Goal: Information Seeking & Learning: Check status

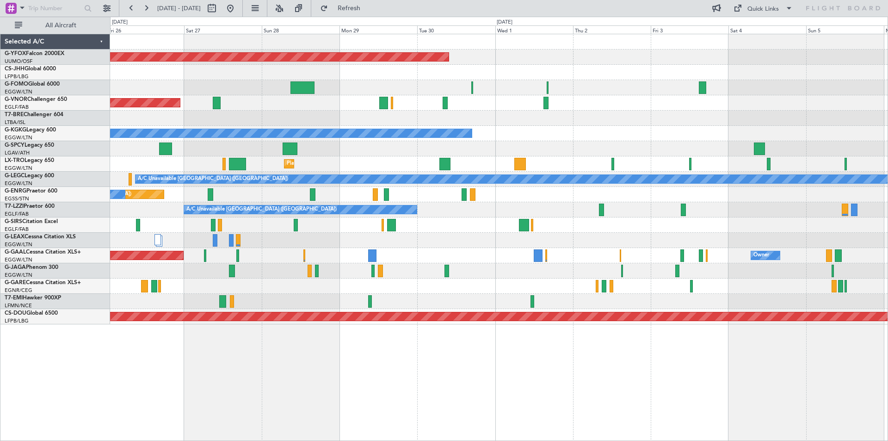
click at [50, 122] on div "AOG Maint Ostafyevo Planned Maint [GEOGRAPHIC_DATA] ([GEOGRAPHIC_DATA]) Planned…" at bounding box center [444, 229] width 888 height 424
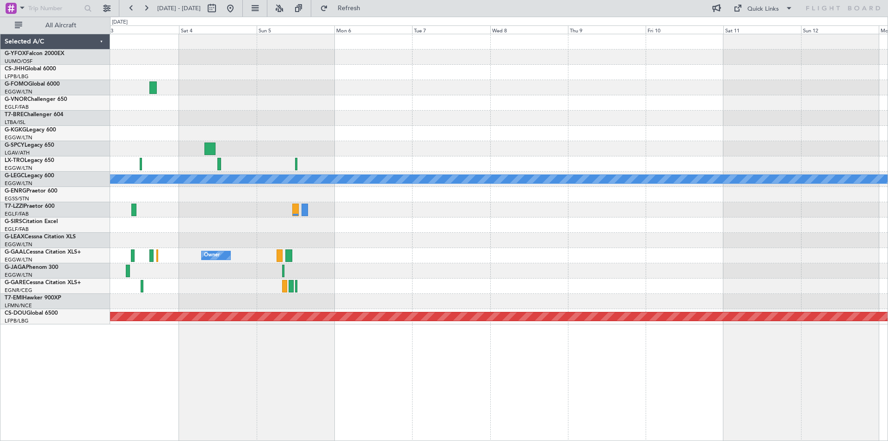
click at [62, 117] on div "A/C Unavailable [GEOGRAPHIC_DATA] (Ataturk) A/C Unavailable [GEOGRAPHIC_DATA] (…" at bounding box center [444, 229] width 888 height 424
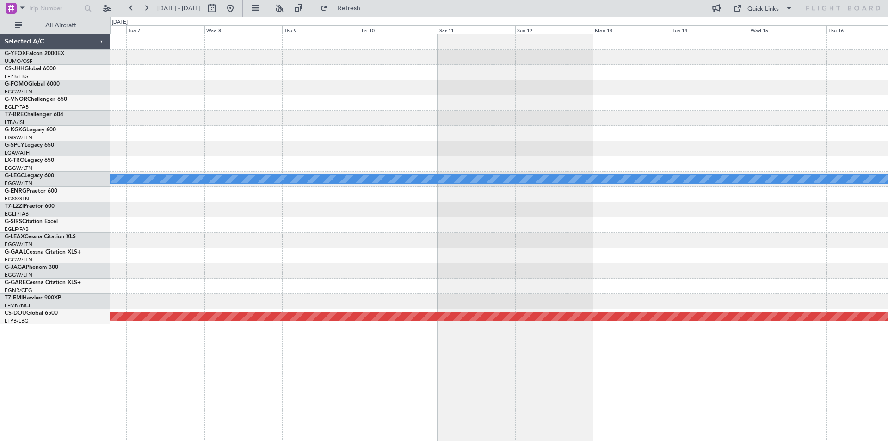
click at [375, 134] on div at bounding box center [498, 133] width 777 height 15
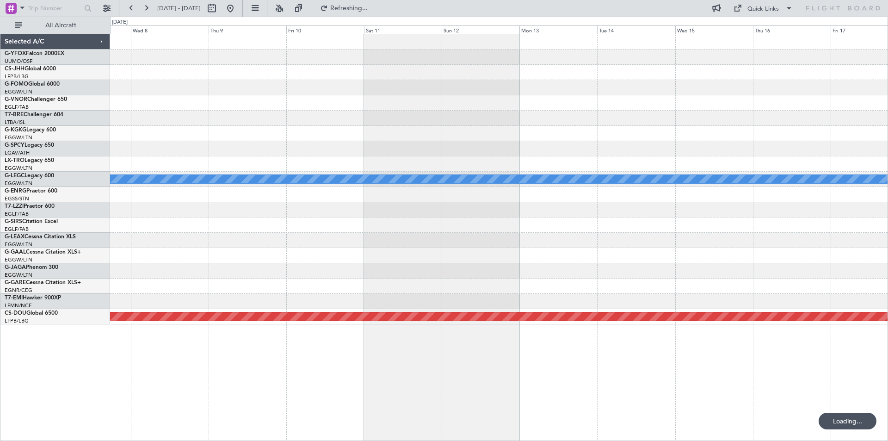
click at [398, 94] on div "A/C Unavailable [GEOGRAPHIC_DATA] ([GEOGRAPHIC_DATA]) Planned Maint [GEOGRAPHIC…" at bounding box center [498, 179] width 777 height 290
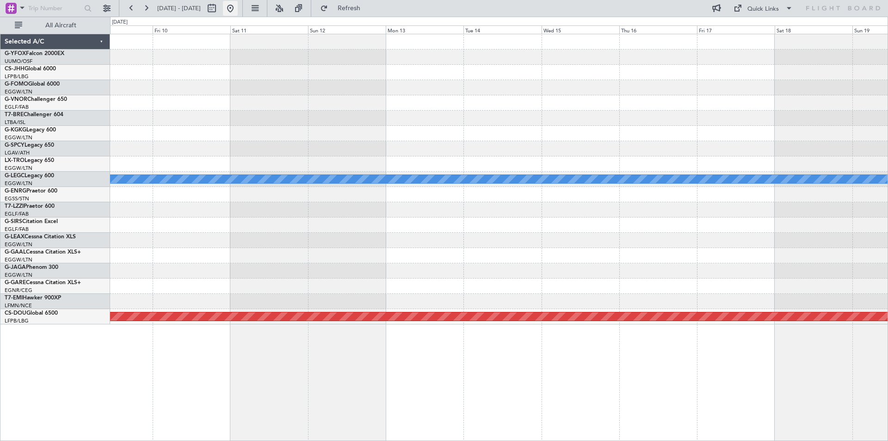
click at [238, 13] on button at bounding box center [230, 8] width 15 height 15
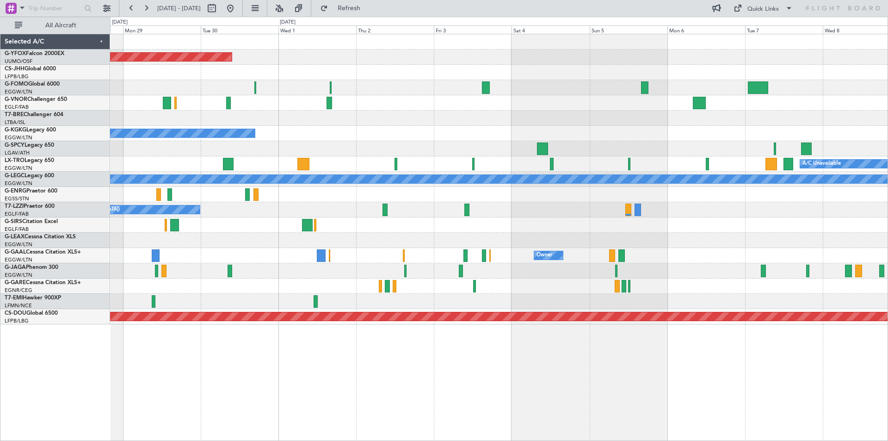
click at [343, 121] on div at bounding box center [498, 118] width 777 height 15
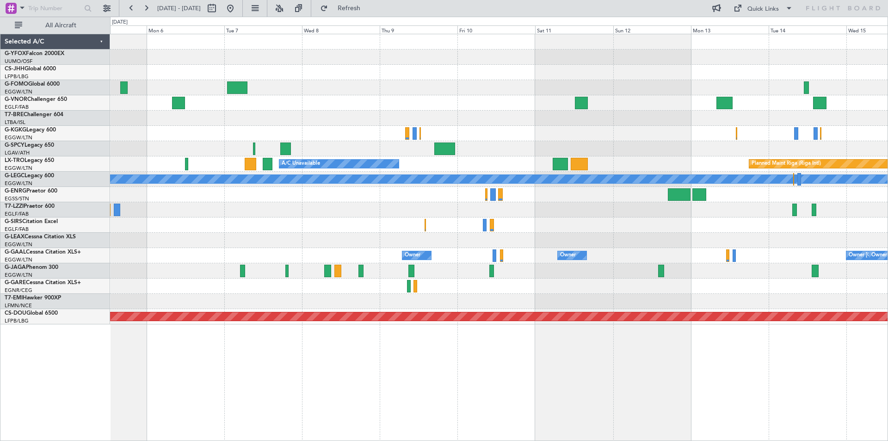
click at [409, 115] on div at bounding box center [498, 118] width 777 height 15
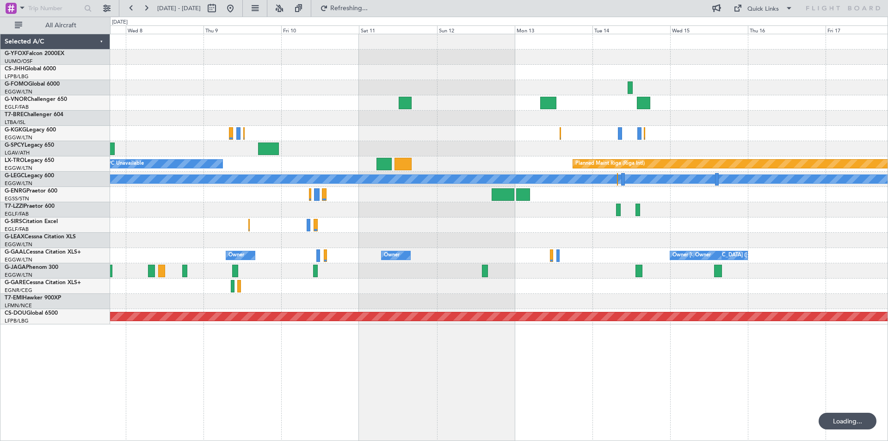
click at [136, 117] on div at bounding box center [498, 118] width 777 height 15
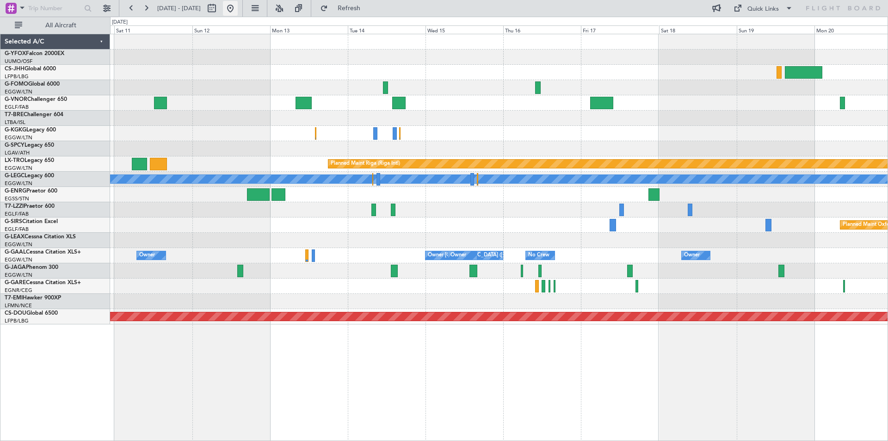
click at [238, 6] on button at bounding box center [230, 8] width 15 height 15
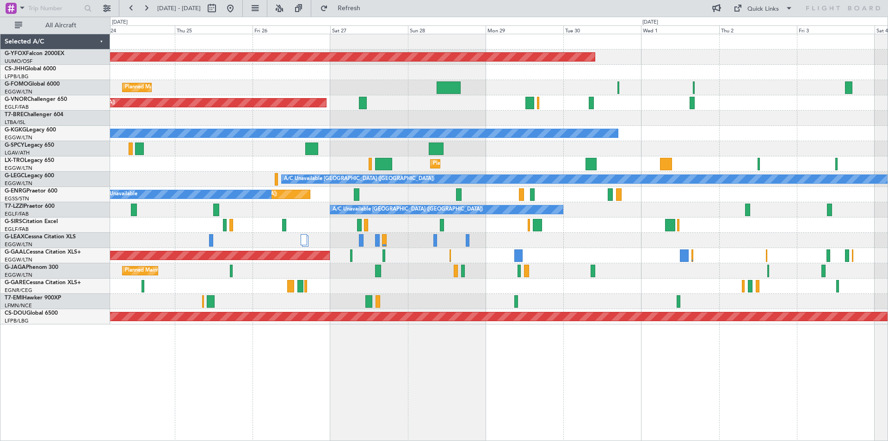
click at [581, 251] on div "Planned Maint Dusseldorf Owner" at bounding box center [498, 255] width 777 height 15
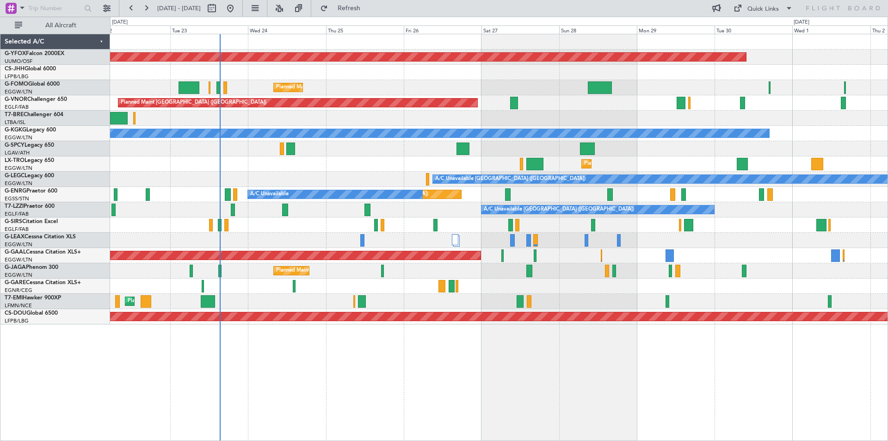
click at [635, 222] on div at bounding box center [498, 224] width 777 height 15
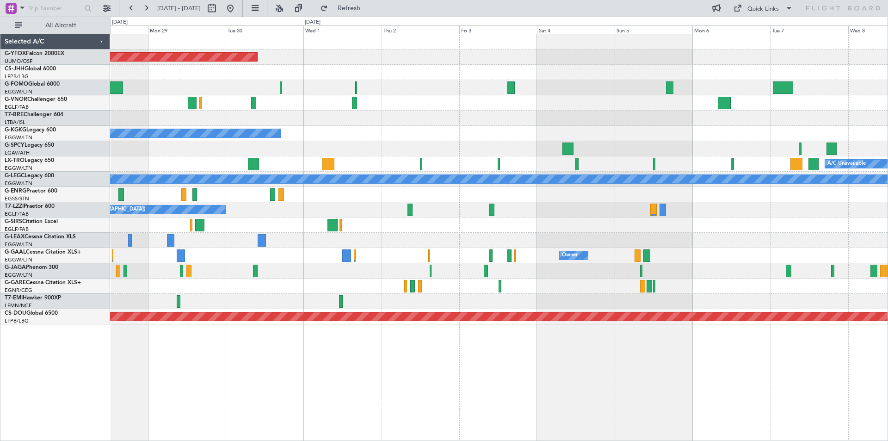
click at [0, 59] on html "[DATE] - [DATE] Refresh Quick Links All Aircraft AOG Maint Ostafyevo Planned Ma…" at bounding box center [444, 220] width 888 height 441
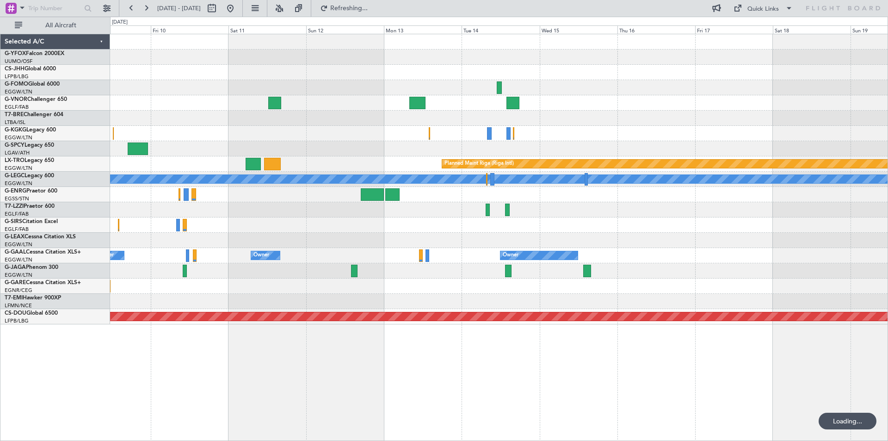
click at [0, 3] on html "[DATE] - [DATE] Refreshing... Quick Links All Aircraft Planned Maint [GEOGRAPHI…" at bounding box center [444, 220] width 888 height 441
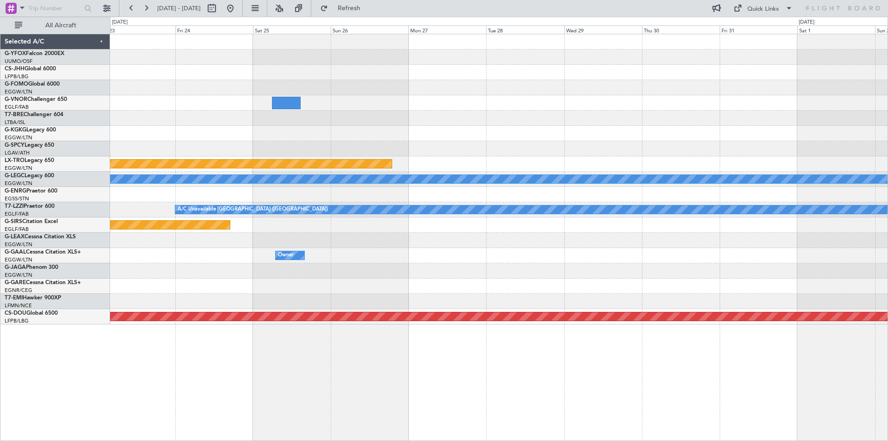
click at [0, 0] on html "[DATE] - [DATE] Refresh Quick Links All Aircraft Planned Maint [GEOGRAPHIC_DATA…" at bounding box center [444, 220] width 888 height 441
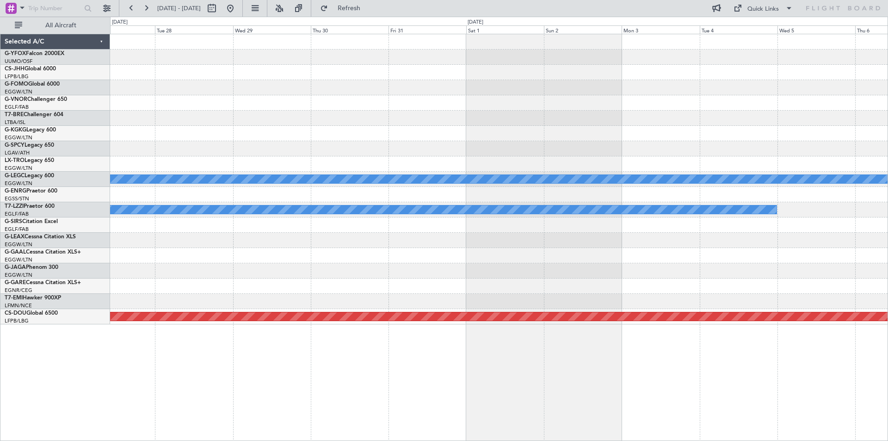
click at [92, 70] on div "Planned Maint Riga (Riga Intl) A/C Unavailable [GEOGRAPHIC_DATA] ([GEOGRAPHIC_D…" at bounding box center [444, 229] width 888 height 424
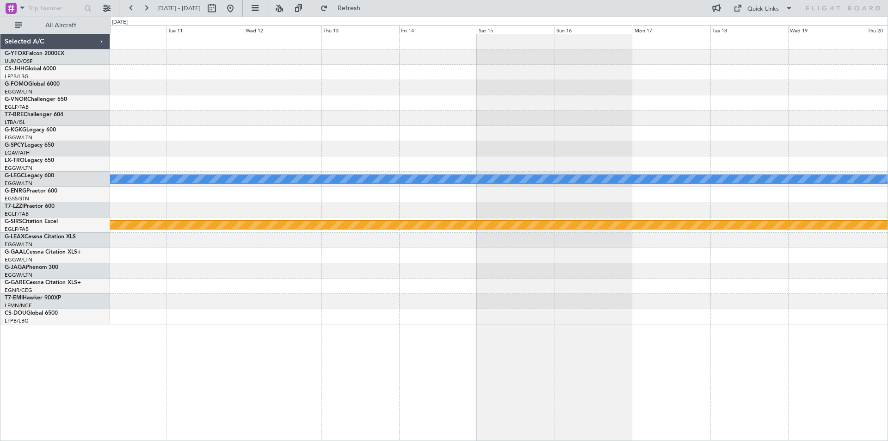
click at [0, 34] on html "[DATE] - [DATE] Refresh Quick Links All Aircraft A/C Unavailable [GEOGRAPHIC_DA…" at bounding box center [444, 220] width 888 height 441
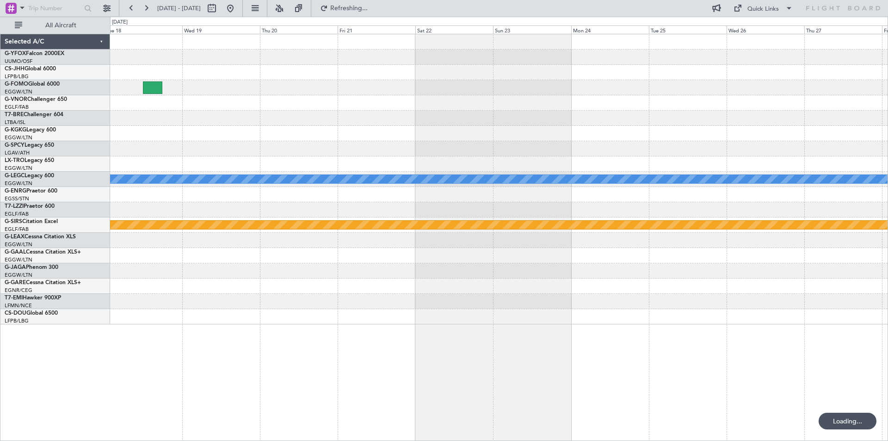
click at [1, 75] on div "A/C Unavailable [GEOGRAPHIC_DATA] ([GEOGRAPHIC_DATA]) Planned Maint [GEOGRAPHIC…" at bounding box center [444, 229] width 888 height 424
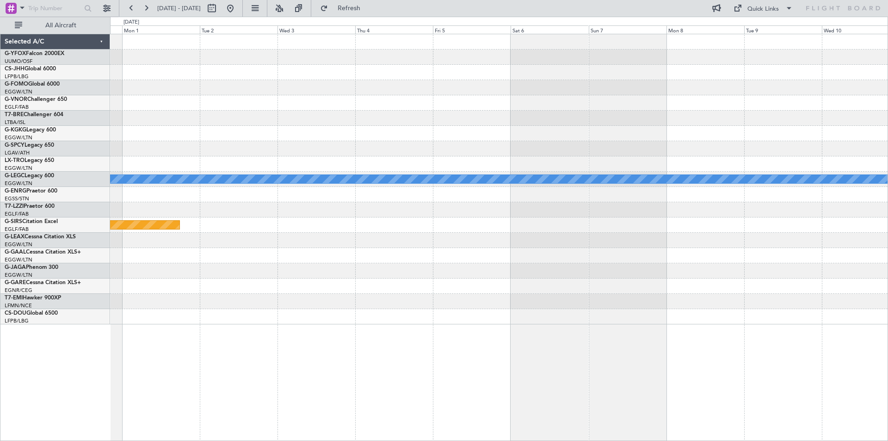
click at [0, 82] on html "[DATE] - [DATE] Refresh Quick Links All Aircraft A/C Unavailable [GEOGRAPHIC_DA…" at bounding box center [444, 220] width 888 height 441
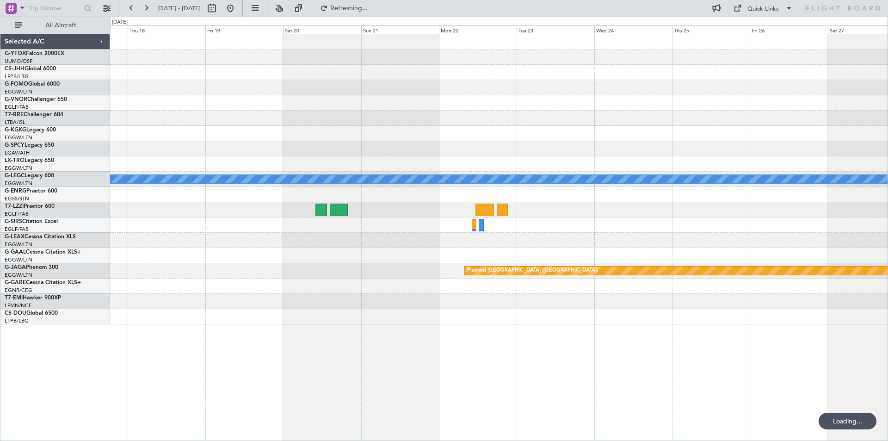
click at [316, 133] on div at bounding box center [498, 133] width 777 height 15
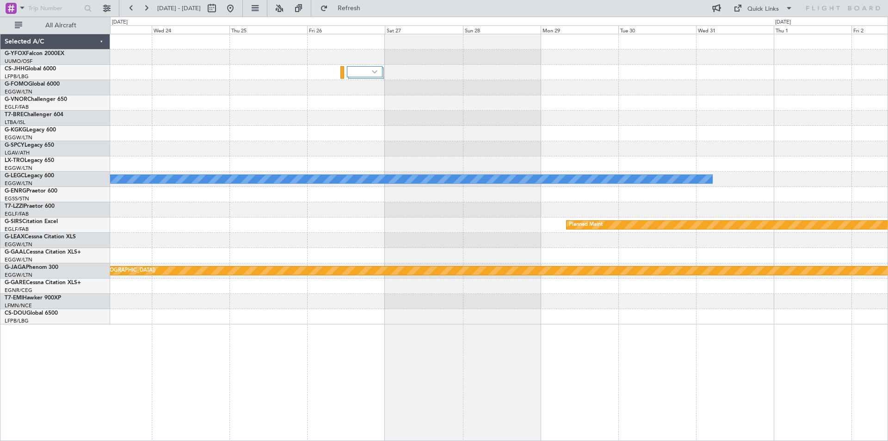
click at [212, 138] on div at bounding box center [498, 133] width 777 height 15
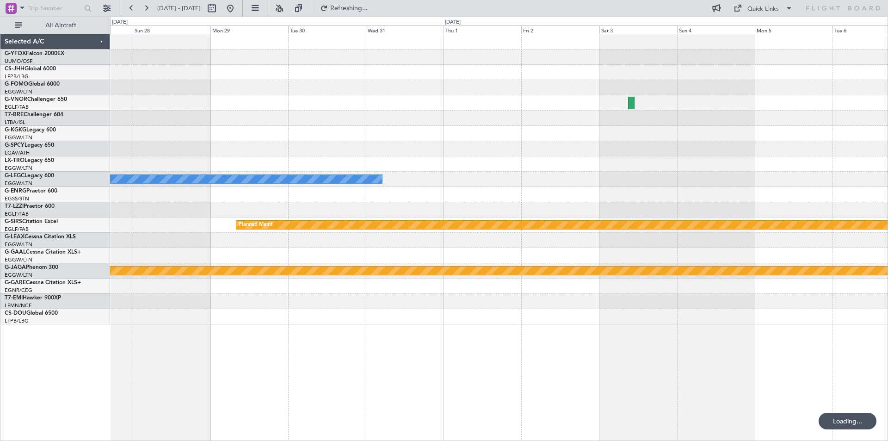
click at [226, 132] on div "A/C Unavailable [GEOGRAPHIC_DATA] ([GEOGRAPHIC_DATA]) Planned Maint [GEOGRAPHIC…" at bounding box center [498, 179] width 777 height 290
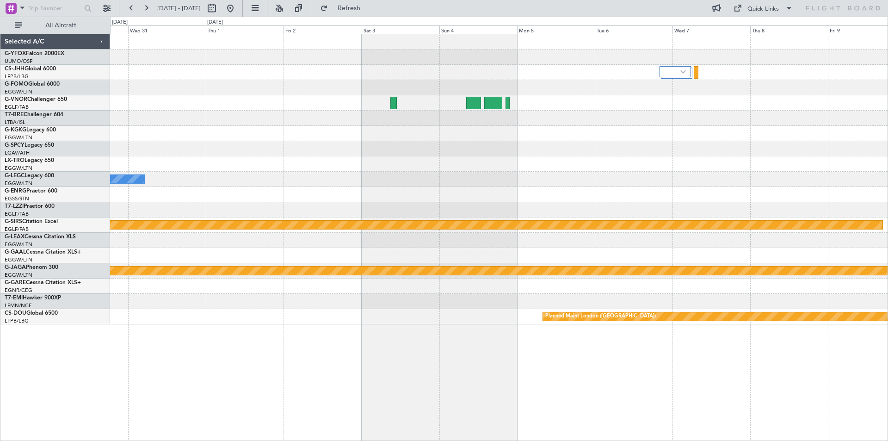
click at [237, 140] on div at bounding box center [498, 133] width 777 height 15
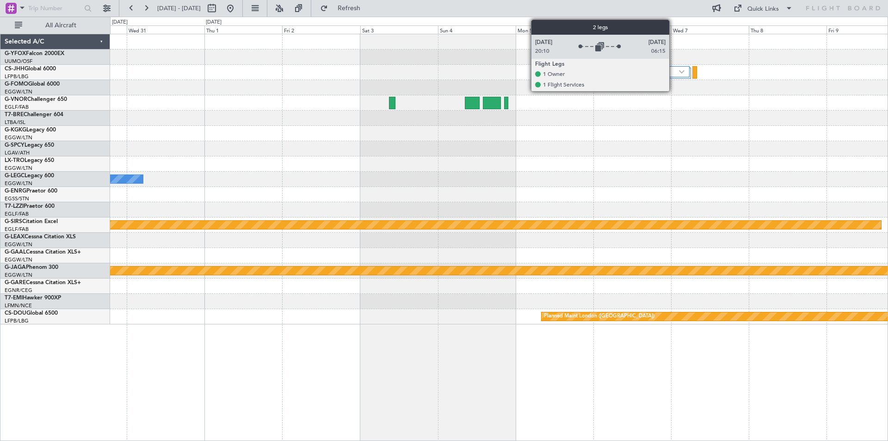
click at [673, 77] on div at bounding box center [673, 71] width 31 height 11
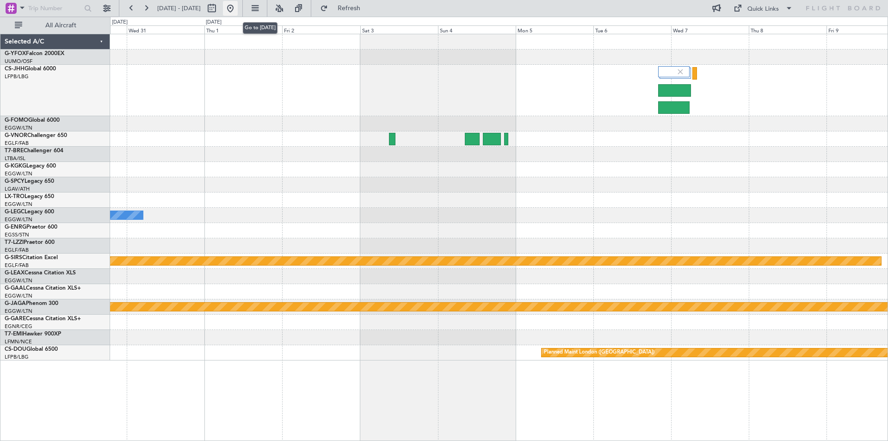
click at [238, 9] on button at bounding box center [230, 8] width 15 height 15
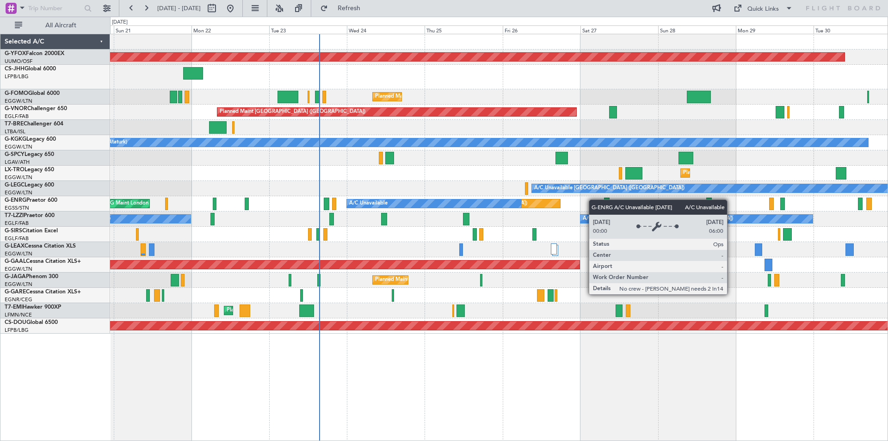
click at [436, 199] on div "Unplanned Maint [GEOGRAPHIC_DATA] ([GEOGRAPHIC_DATA])" at bounding box center [466, 203] width 188 height 9
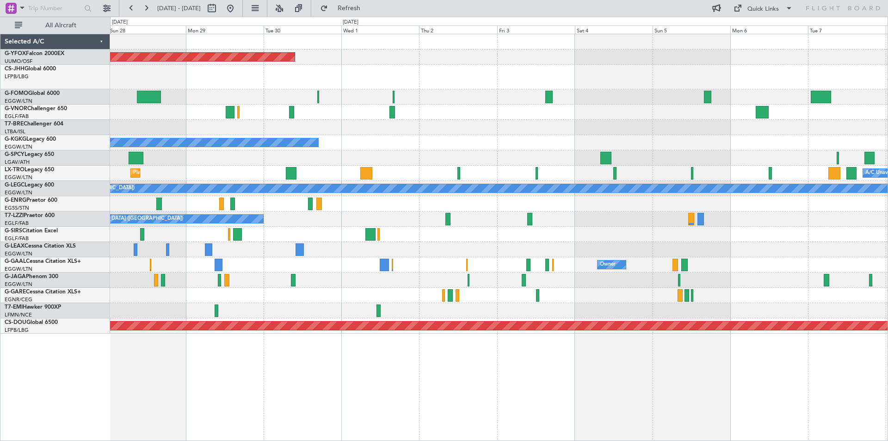
click at [135, 195] on div "AOG Maint Ostafyevo Planned Maint [GEOGRAPHIC_DATA] ([GEOGRAPHIC_DATA]) A/C Una…" at bounding box center [498, 183] width 777 height 299
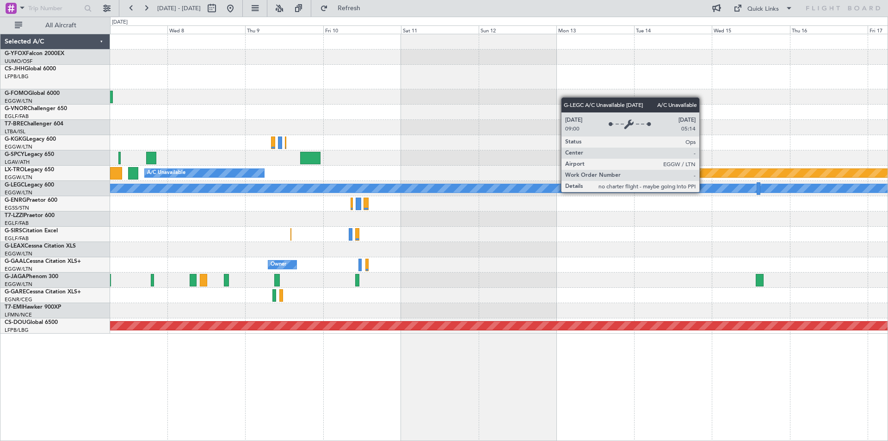
click at [28, 185] on div "A/C Unavailable Planned Maint [GEOGRAPHIC_DATA] (Riga Intl) A/C Unavailable [GE…" at bounding box center [444, 229] width 888 height 424
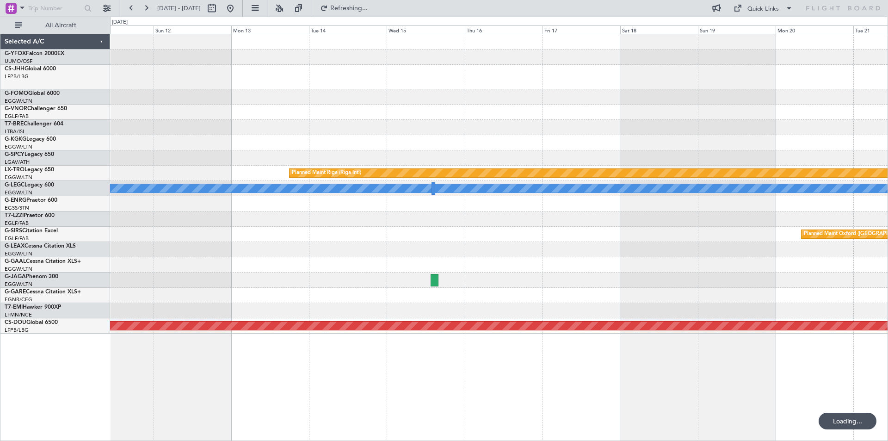
click at [0, 140] on html "[DATE] - [DATE] Refreshing... Quick Links All Aircraft Planned Maint [GEOGRAPHI…" at bounding box center [444, 220] width 888 height 441
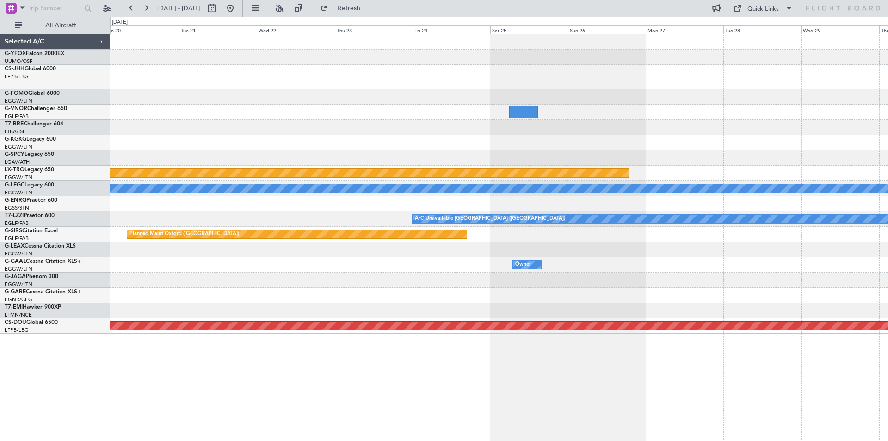
click at [0, 143] on html "[DATE] - [DATE] Refresh Quick Links All Aircraft Planned Maint [GEOGRAPHIC_DATA…" at bounding box center [444, 220] width 888 height 441
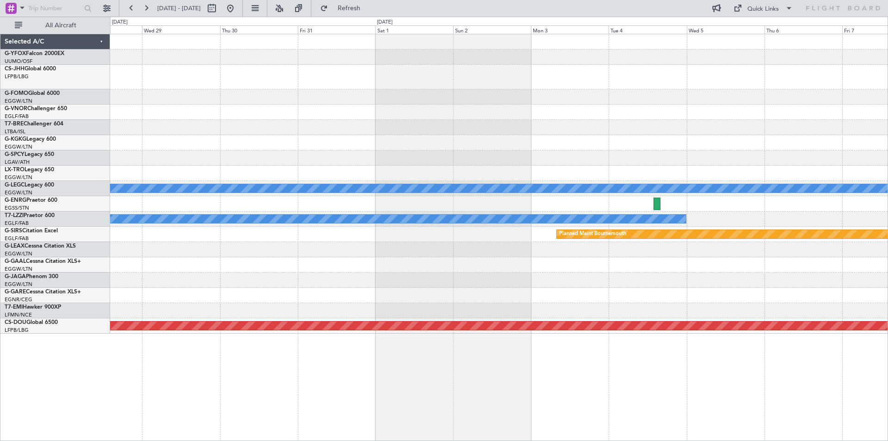
click at [72, 137] on div "Planned Maint Riga (Riga Intl) A/C Unavailable [GEOGRAPHIC_DATA] ([GEOGRAPHIC_D…" at bounding box center [444, 229] width 888 height 424
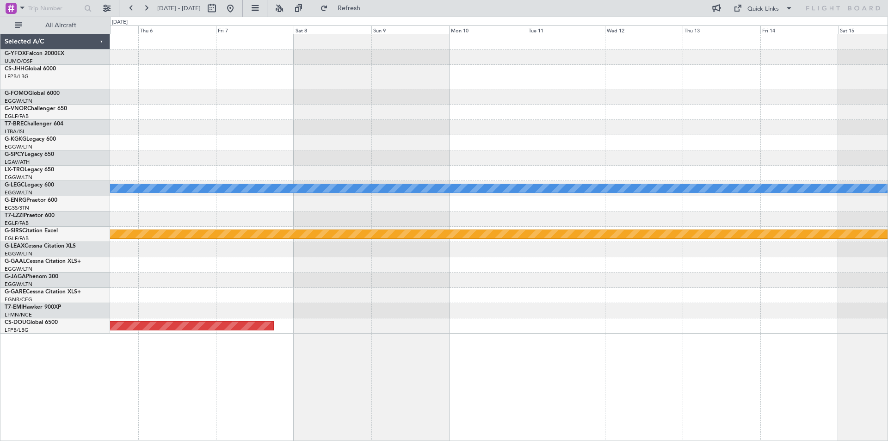
click at [188, 137] on div at bounding box center [498, 142] width 777 height 15
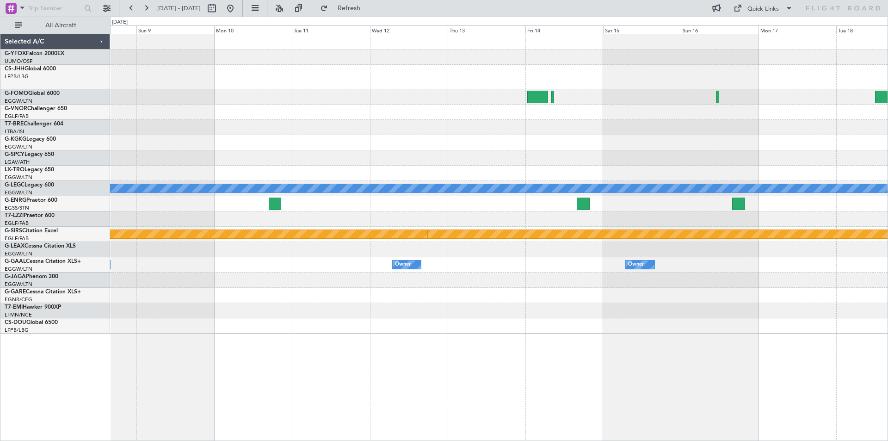
click at [885, 153] on div at bounding box center [498, 157] width 777 height 15
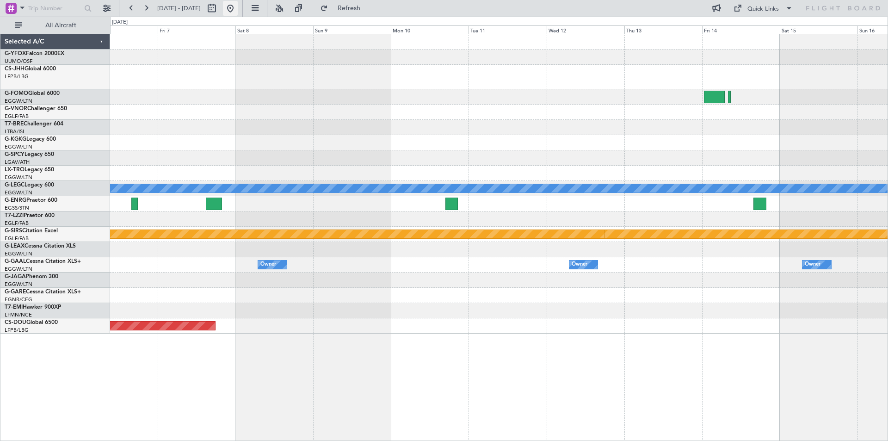
click at [238, 10] on button at bounding box center [230, 8] width 15 height 15
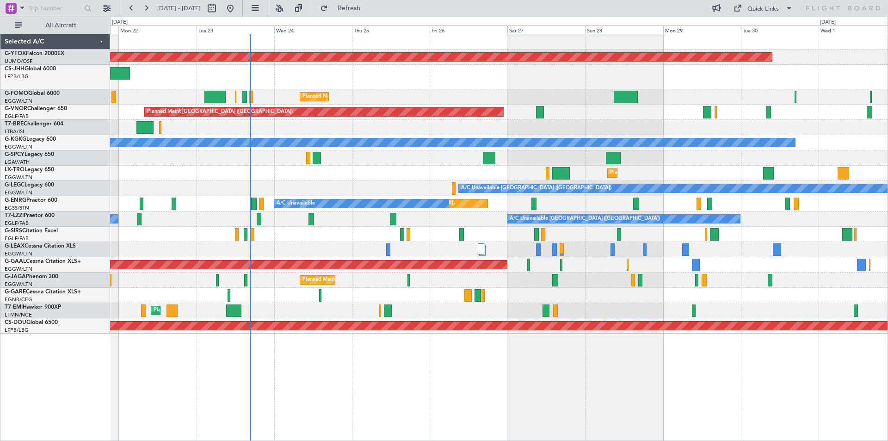
click at [375, 133] on div at bounding box center [498, 127] width 777 height 15
